Goal: Task Accomplishment & Management: Use online tool/utility

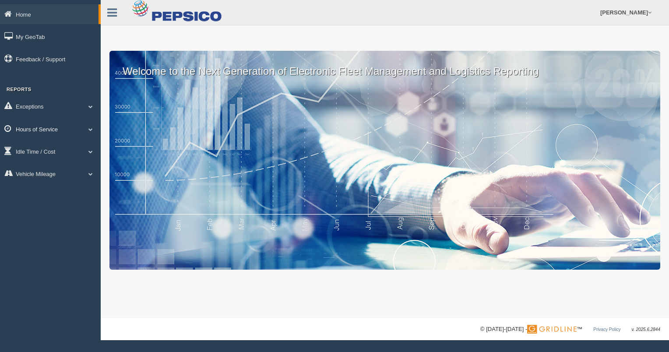
click at [50, 130] on link "Hours of Service" at bounding box center [50, 129] width 101 height 20
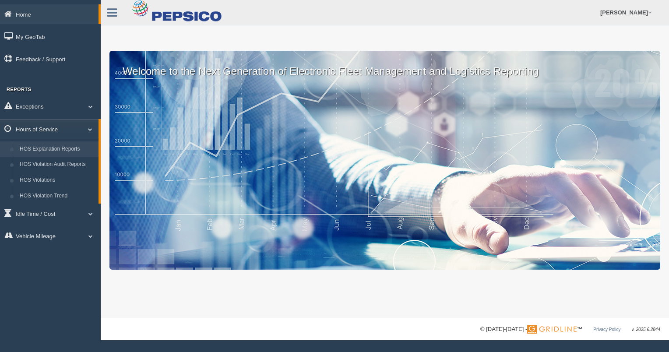
click at [55, 149] on link "HOS Explanation Reports" at bounding box center [57, 149] width 83 height 16
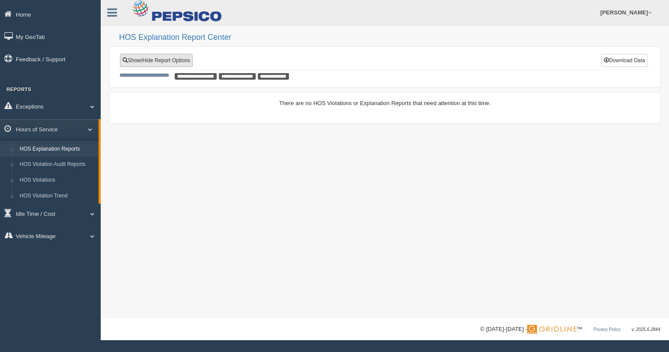
click at [176, 62] on link "Show/Hide Report Options" at bounding box center [156, 60] width 73 height 13
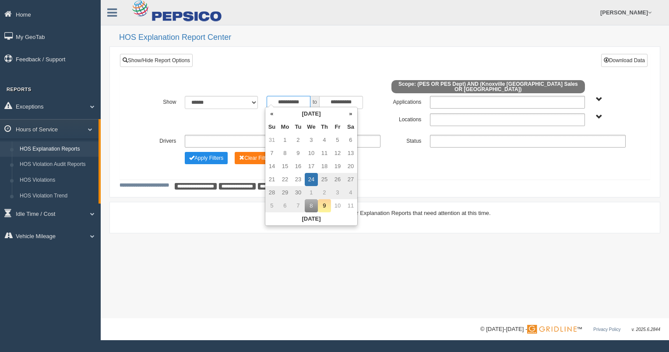
click at [306, 99] on input "**********" at bounding box center [288, 102] width 44 height 13
click at [271, 114] on th "«" at bounding box center [271, 113] width 13 height 13
click at [271, 114] on th "«" at bounding box center [273, 113] width 13 height 13
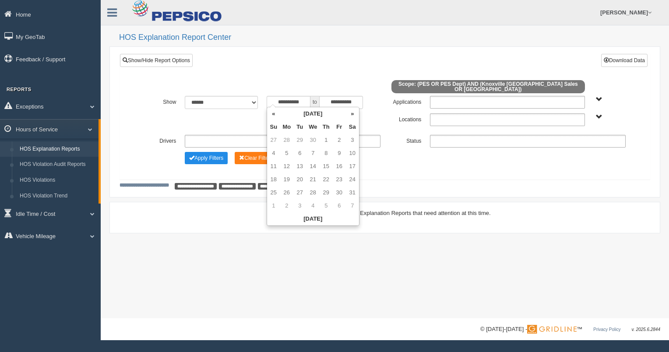
click at [271, 114] on th "«" at bounding box center [273, 113] width 13 height 13
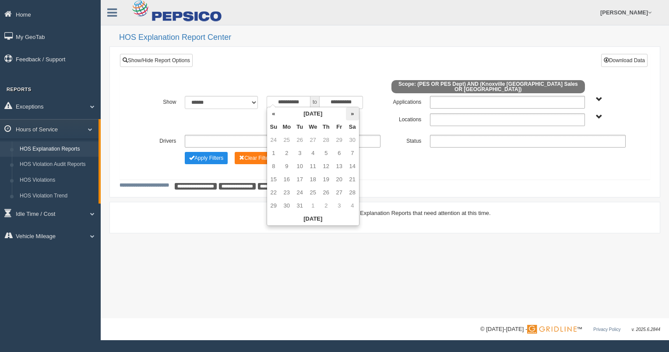
click at [353, 112] on th "»" at bounding box center [352, 113] width 13 height 13
click at [314, 139] on td "1" at bounding box center [312, 139] width 13 height 13
type input "**********"
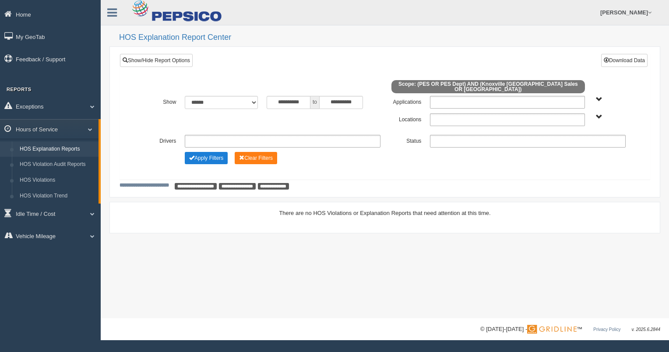
click at [213, 155] on button "Apply Filters" at bounding box center [206, 158] width 43 height 12
